Goal: Manage account settings

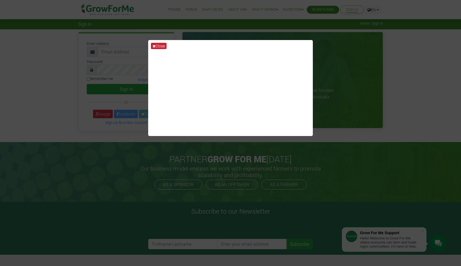
click at [157, 46] on button "Close" at bounding box center [159, 46] width 16 height 6
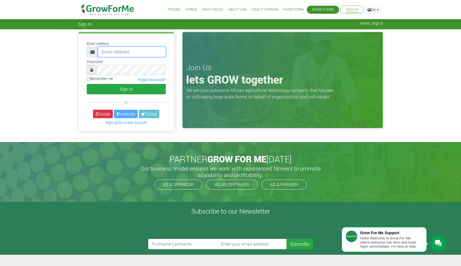
click at [146, 52] on input "email" at bounding box center [132, 52] width 68 height 10
type input "233558615301@growforme.com"
click at [126, 89] on button "Sign In" at bounding box center [126, 89] width 79 height 10
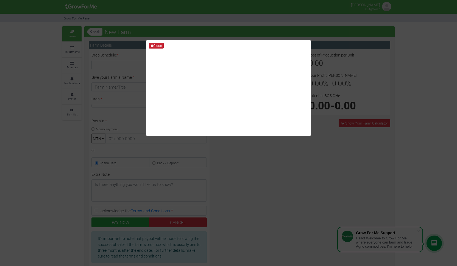
click at [153, 45] on icon at bounding box center [151, 46] width 3 height 4
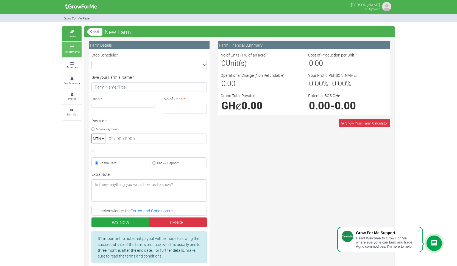
click at [77, 52] on small "Investments" at bounding box center [72, 52] width 15 height 4
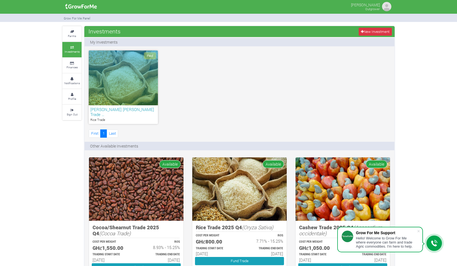
click at [116, 110] on h6 "kofi Asihene Rice Trade …" at bounding box center [123, 112] width 66 height 10
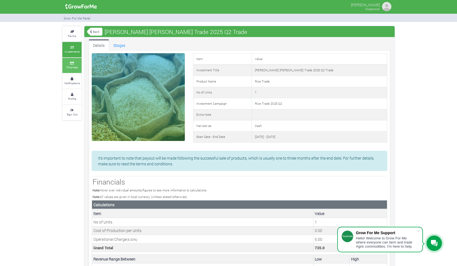
click at [73, 67] on small "Finances" at bounding box center [71, 67] width 11 height 4
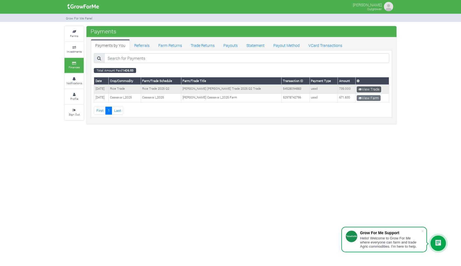
click at [372, 90] on link "View Trade" at bounding box center [369, 89] width 24 height 6
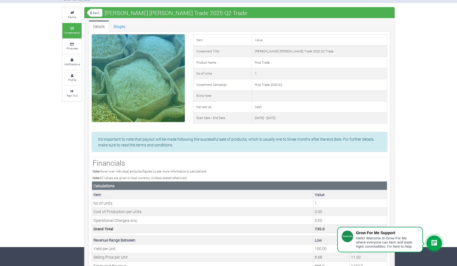
scroll to position [19, 0]
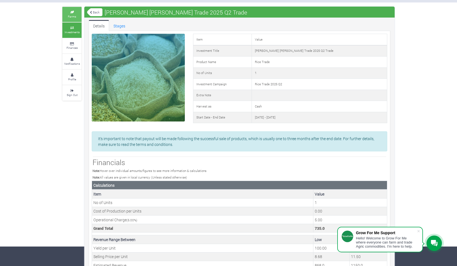
click at [73, 15] on small "Farms" at bounding box center [72, 17] width 8 height 4
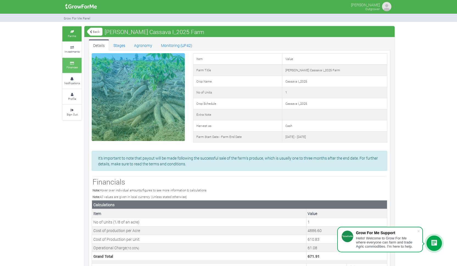
click at [74, 62] on icon at bounding box center [72, 63] width 16 height 3
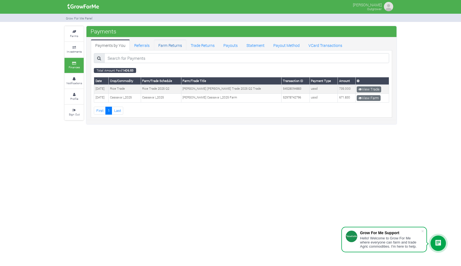
click at [178, 51] on link "Farm Returns" at bounding box center [170, 45] width 32 height 11
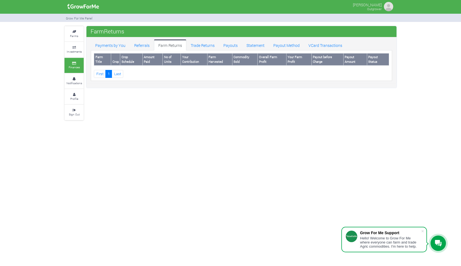
click at [193, 46] on link "Trade Returns" at bounding box center [202, 45] width 33 height 11
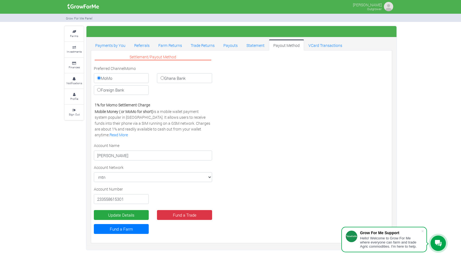
click at [167, 76] on label "Ghana Bank" at bounding box center [184, 78] width 55 height 10
click at [164, 76] on input "Ghana Bank" at bounding box center [163, 78] width 4 height 4
radio input "true"
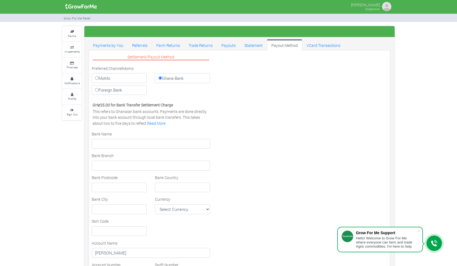
click at [137, 77] on label "MoMo" at bounding box center [119, 78] width 55 height 10
click at [99, 77] on input "MoMo" at bounding box center [97, 78] width 4 height 4
radio input "true"
